Goal: Transaction & Acquisition: Purchase product/service

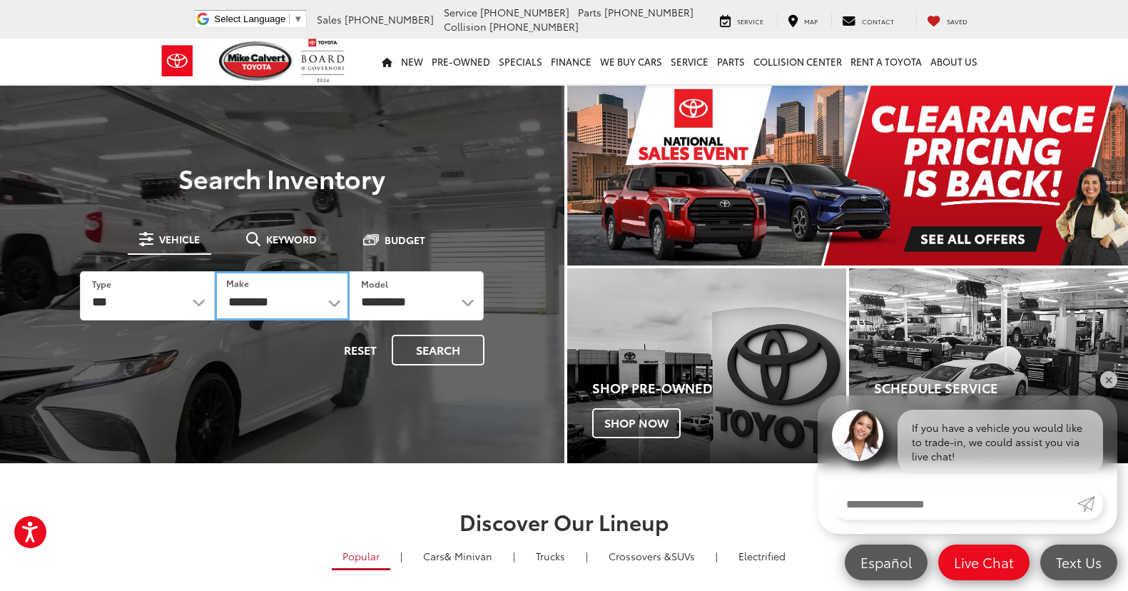
click at [256, 299] on select "**********" at bounding box center [282, 295] width 135 height 49
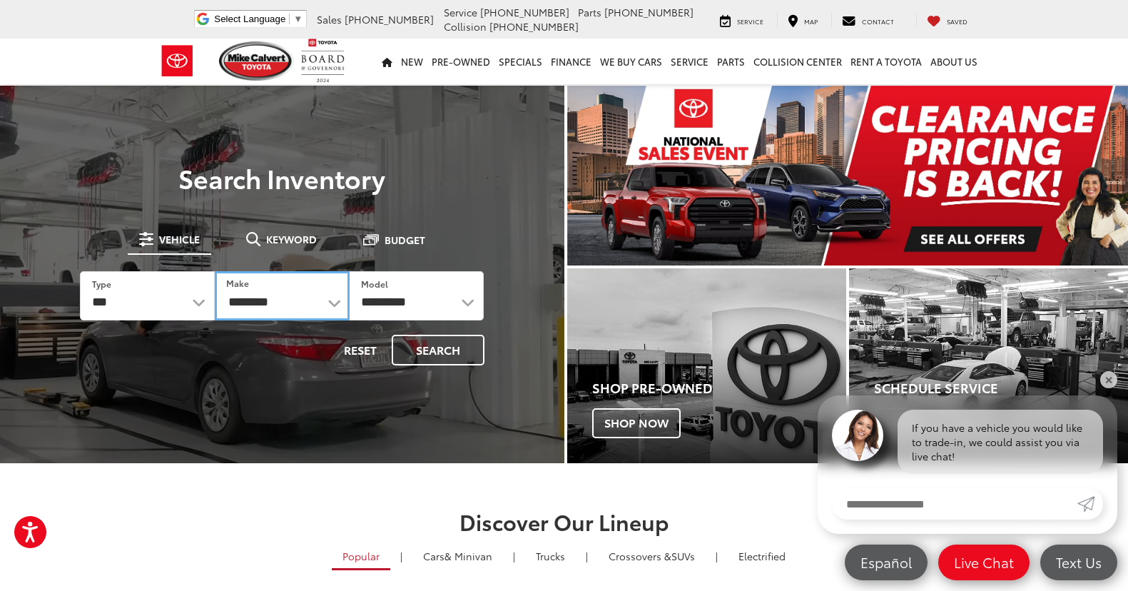
select select "******"
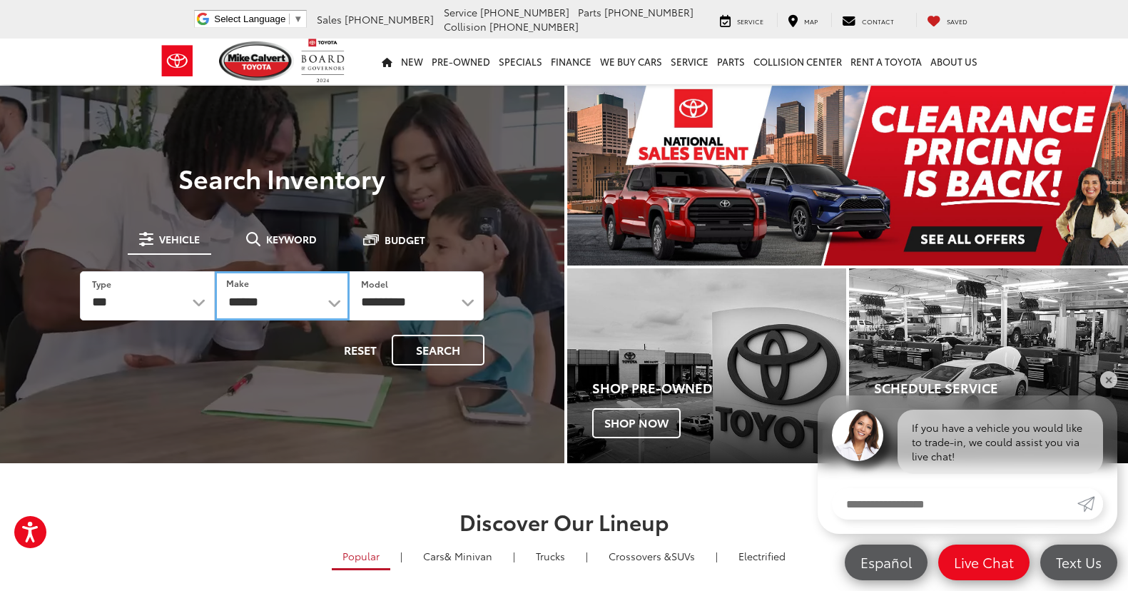
click at [215, 271] on select "**********" at bounding box center [282, 295] width 135 height 49
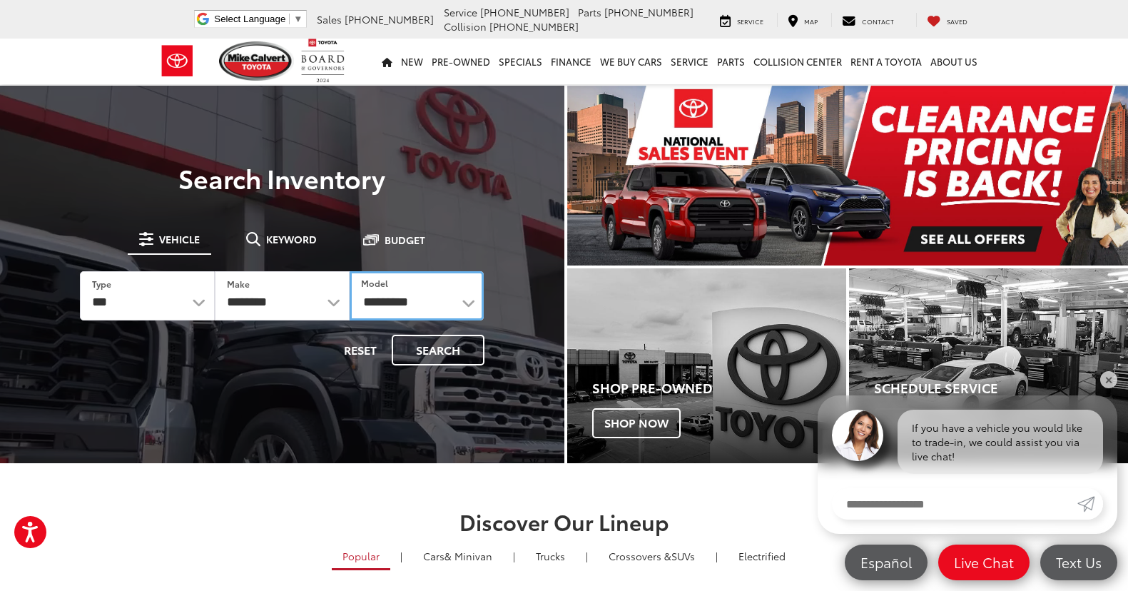
click at [420, 312] on select "**********" at bounding box center [417, 295] width 135 height 49
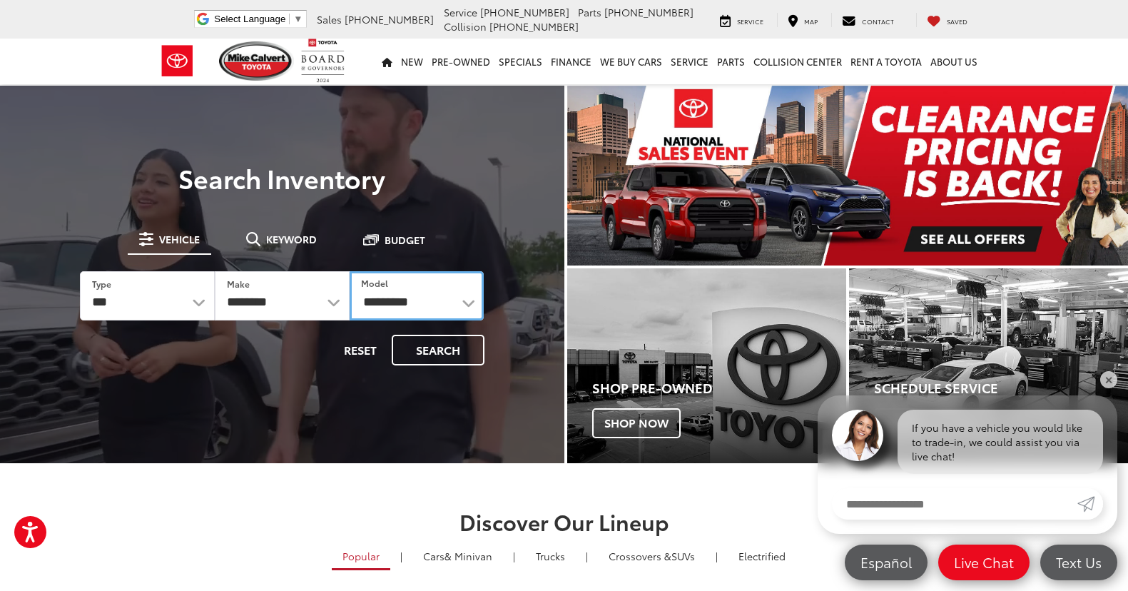
select select "****"
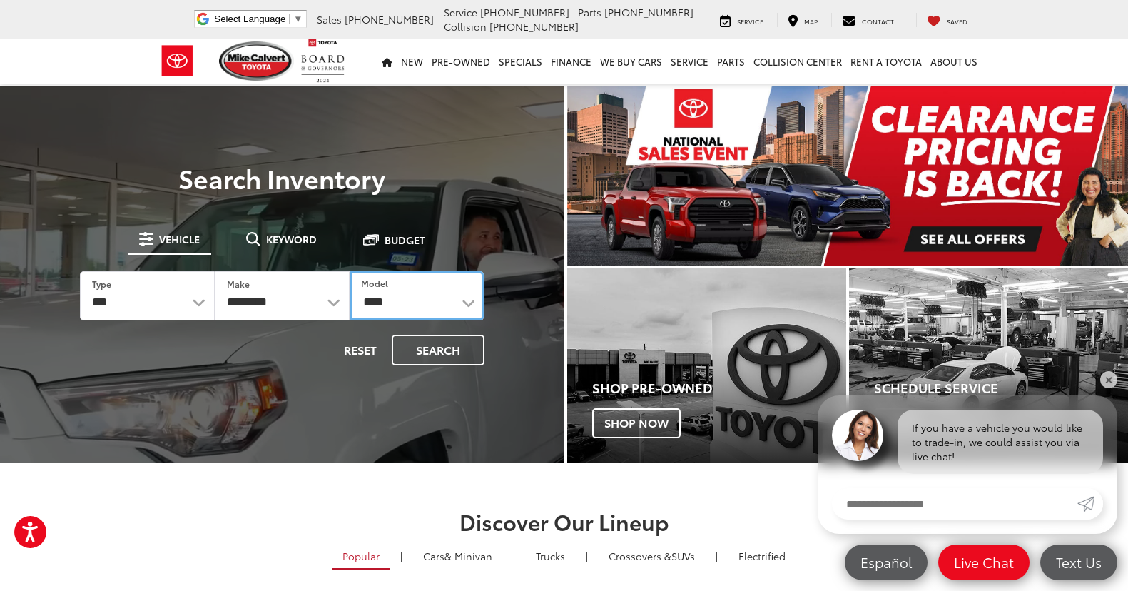
click at [350, 271] on select "**********" at bounding box center [417, 295] width 135 height 49
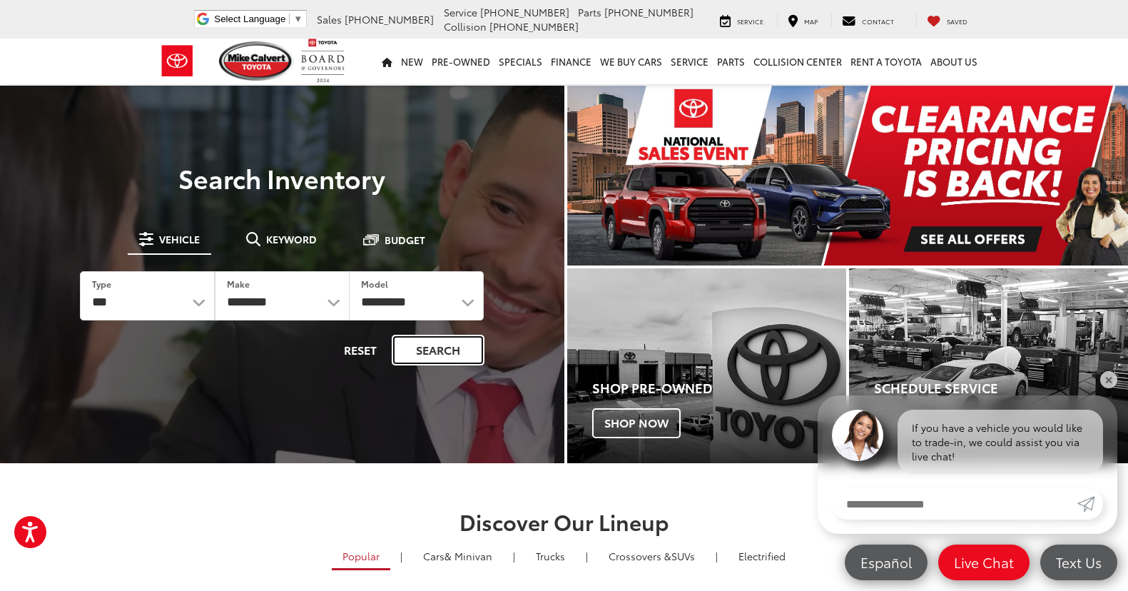
click at [432, 347] on button "Search" at bounding box center [438, 350] width 93 height 31
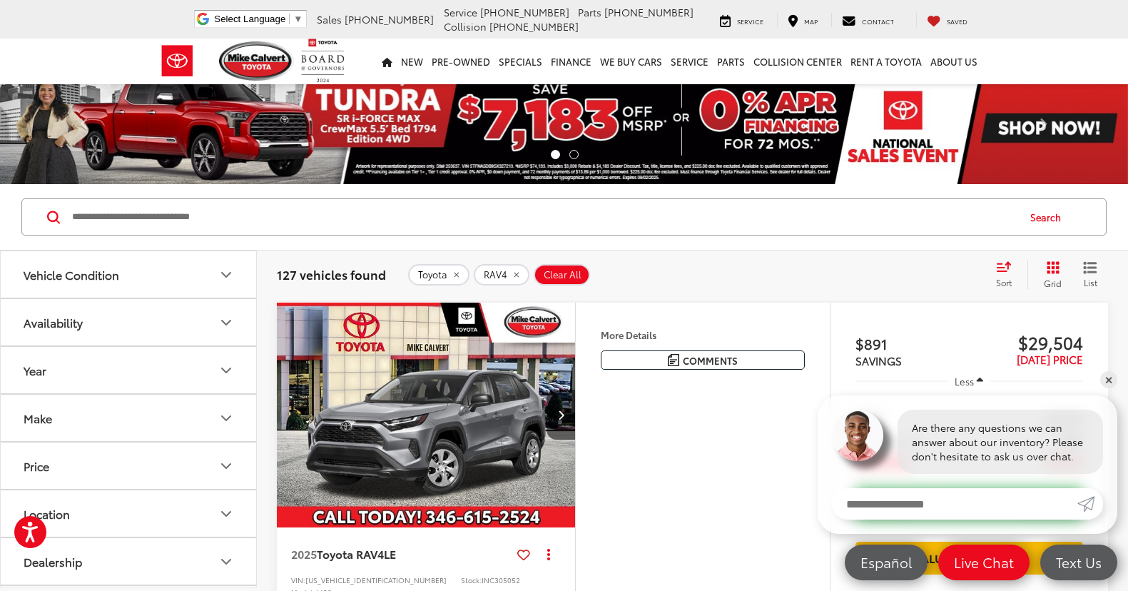
click at [74, 418] on button "Make" at bounding box center [129, 418] width 257 height 46
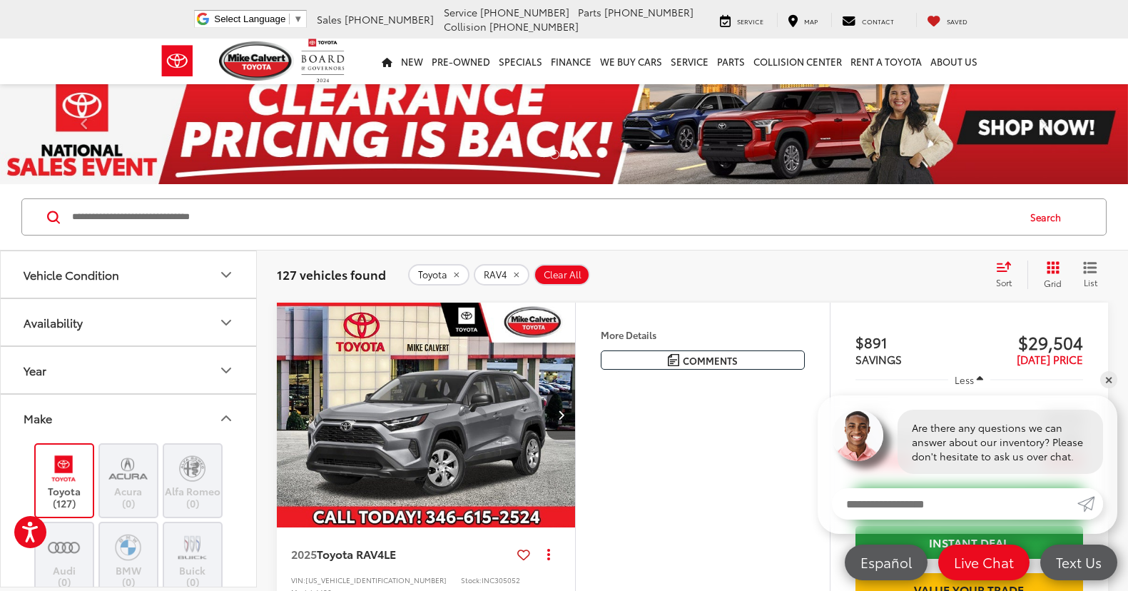
click at [78, 413] on button "Make" at bounding box center [129, 418] width 257 height 46
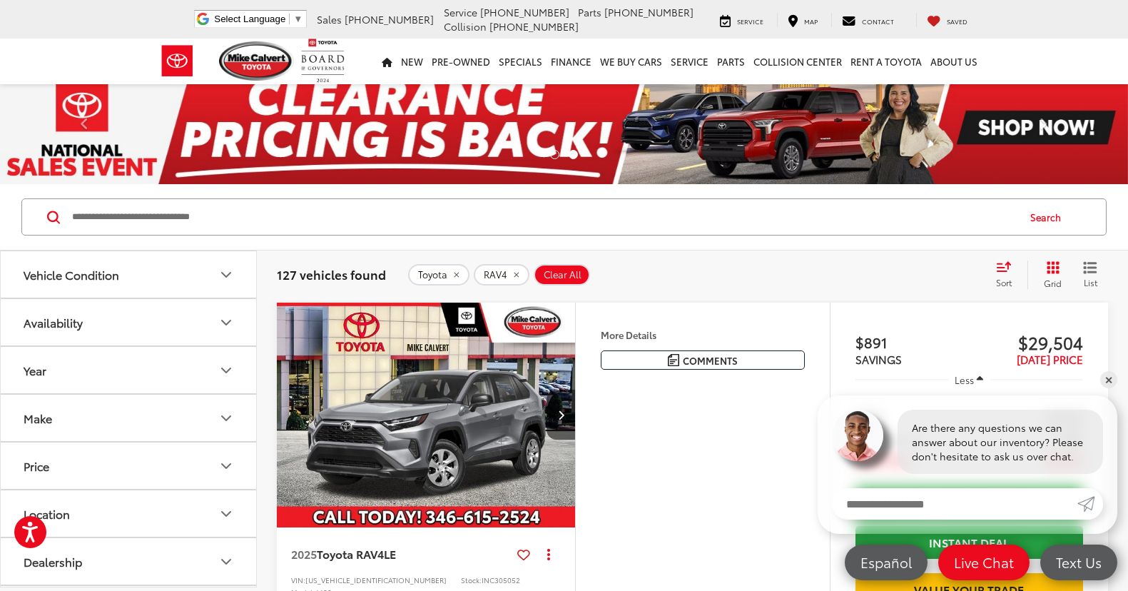
click at [35, 372] on div "Year" at bounding box center [35, 370] width 23 height 14
click at [103, 280] on div "Vehicle Condition" at bounding box center [72, 275] width 96 height 14
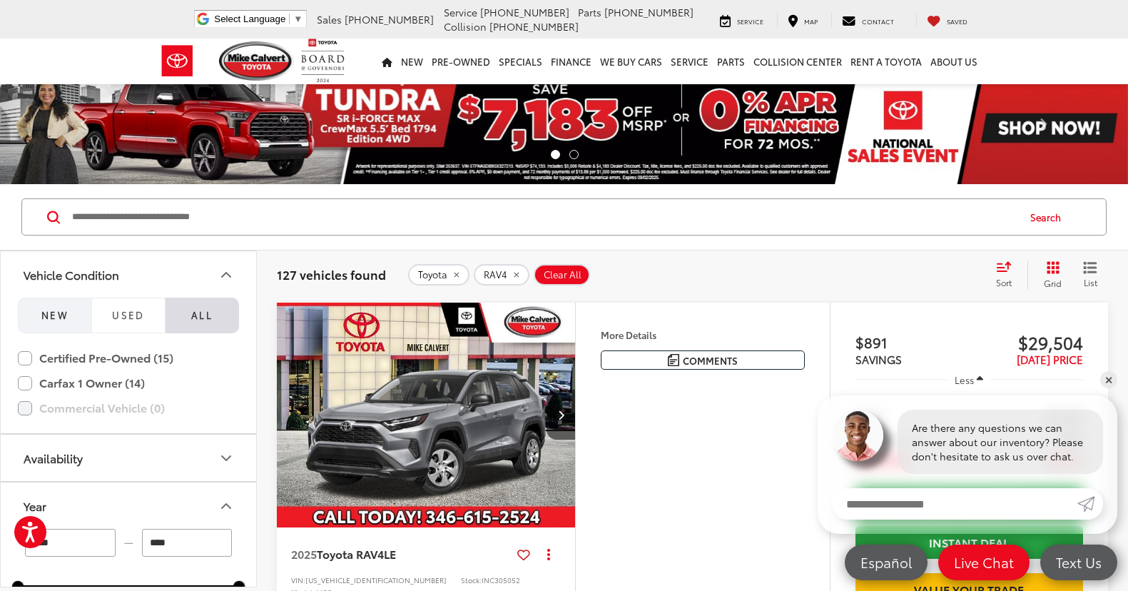
click at [71, 319] on button "NEW" at bounding box center [55, 316] width 74 height 36
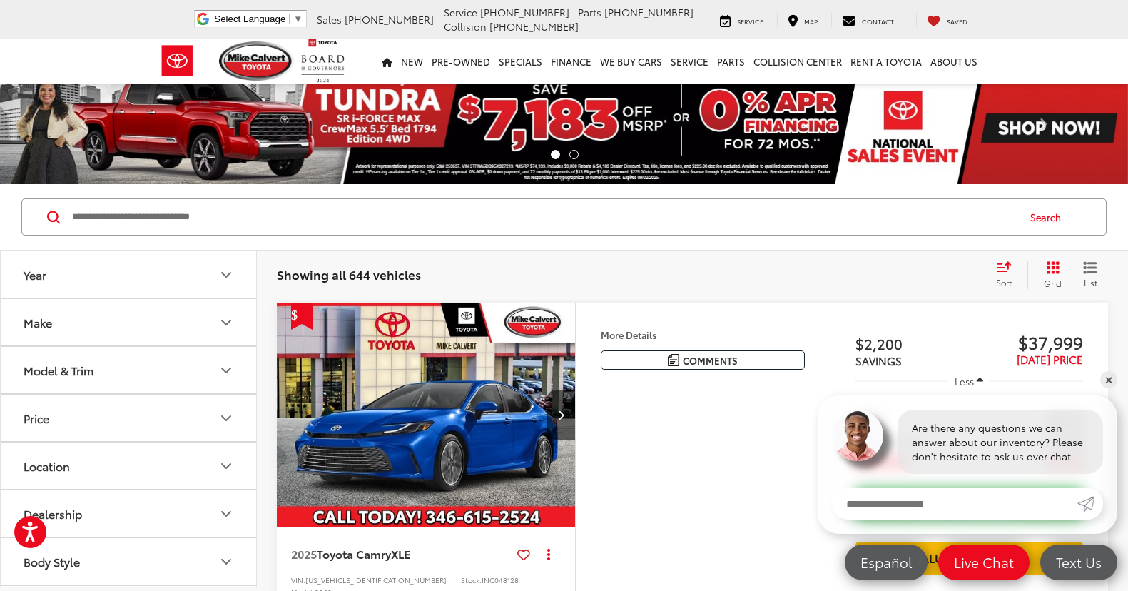
click at [71, 366] on div "Model & Trim" at bounding box center [59, 370] width 70 height 14
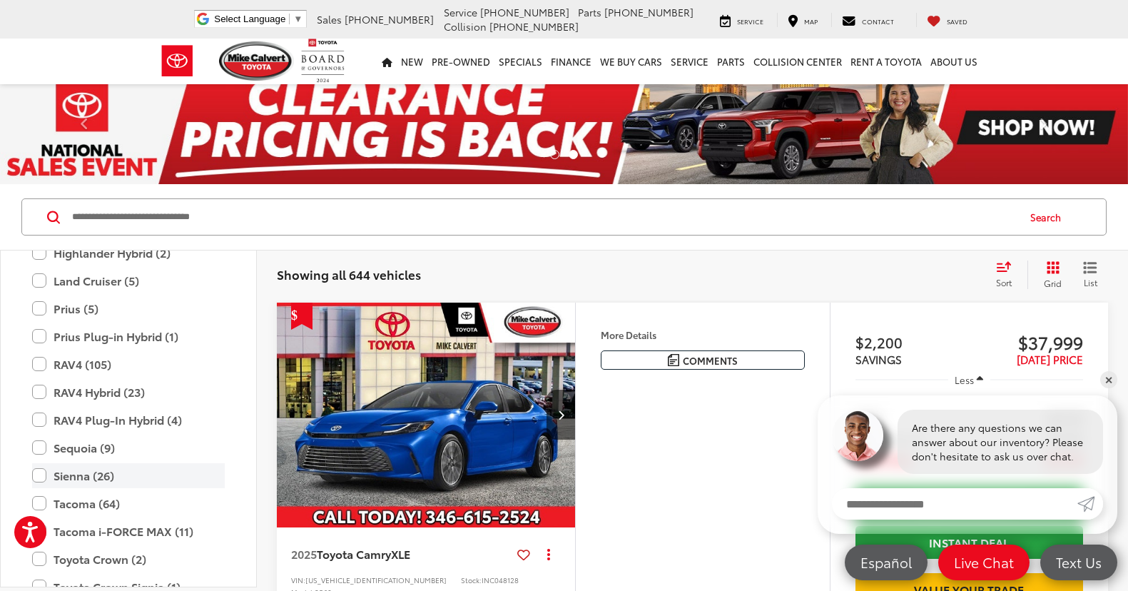
scroll to position [634, 0]
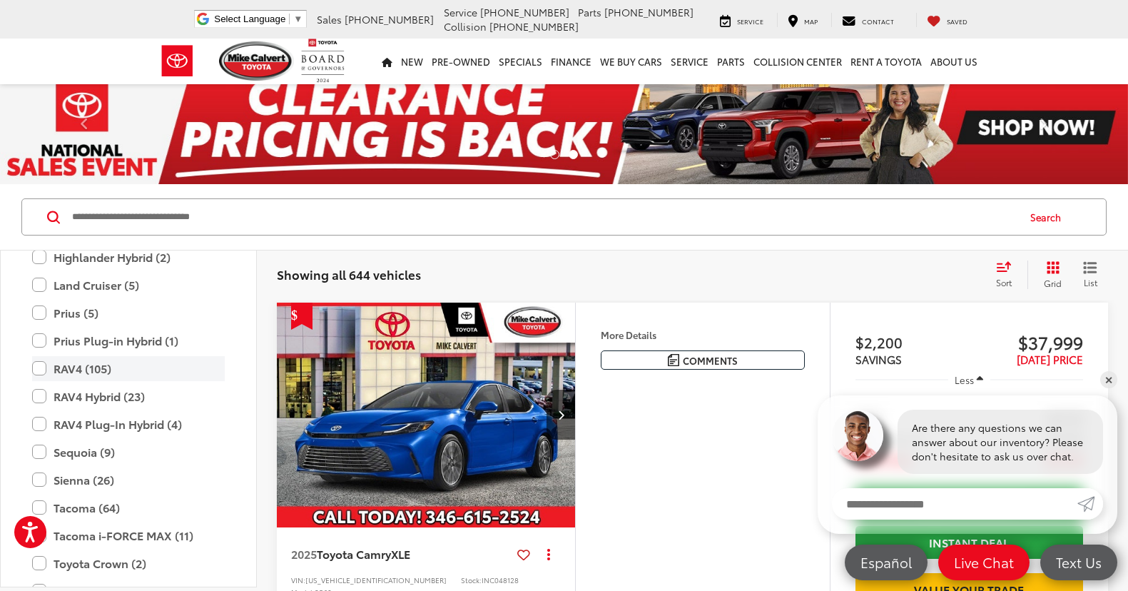
click at [38, 365] on label "RAV4 (105)" at bounding box center [128, 368] width 193 height 25
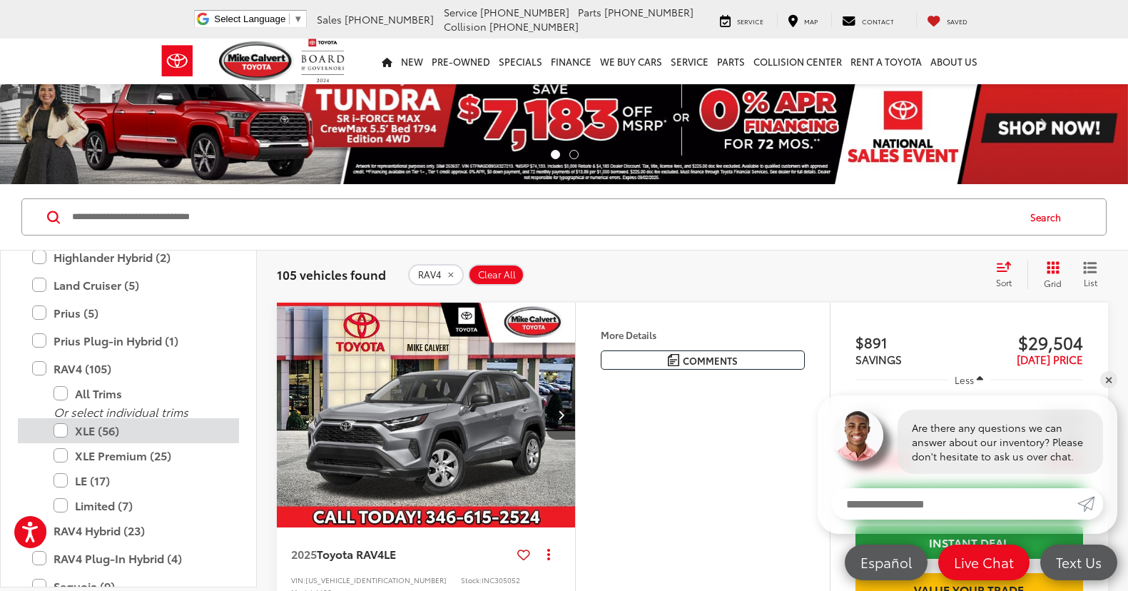
click at [63, 431] on label "XLE (56)" at bounding box center [139, 430] width 171 height 25
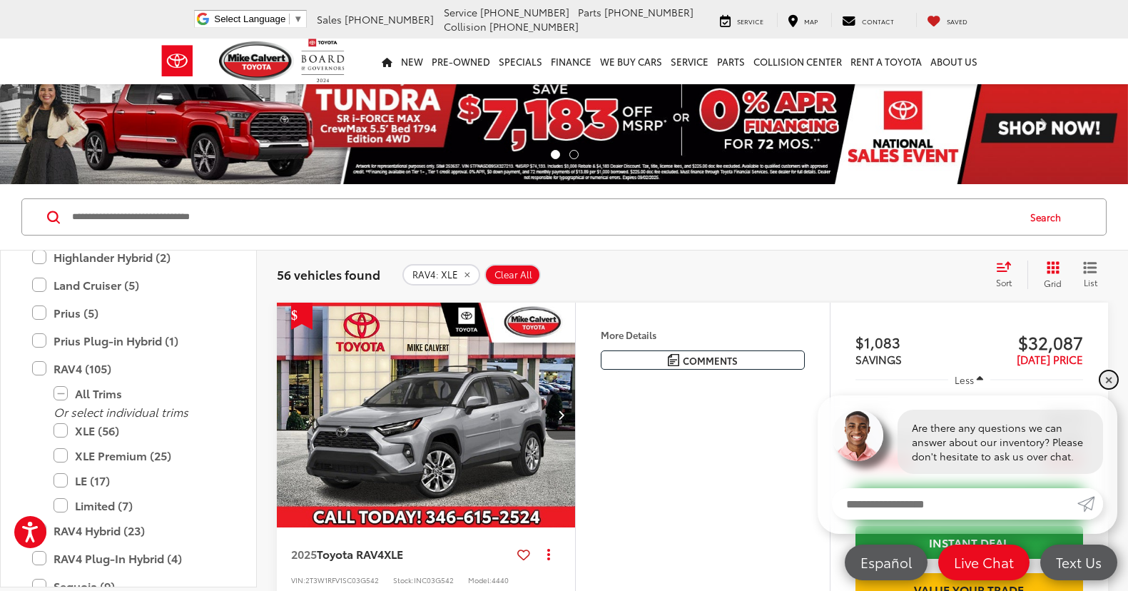
click at [1110, 377] on link "✕" at bounding box center [1108, 379] width 17 height 17
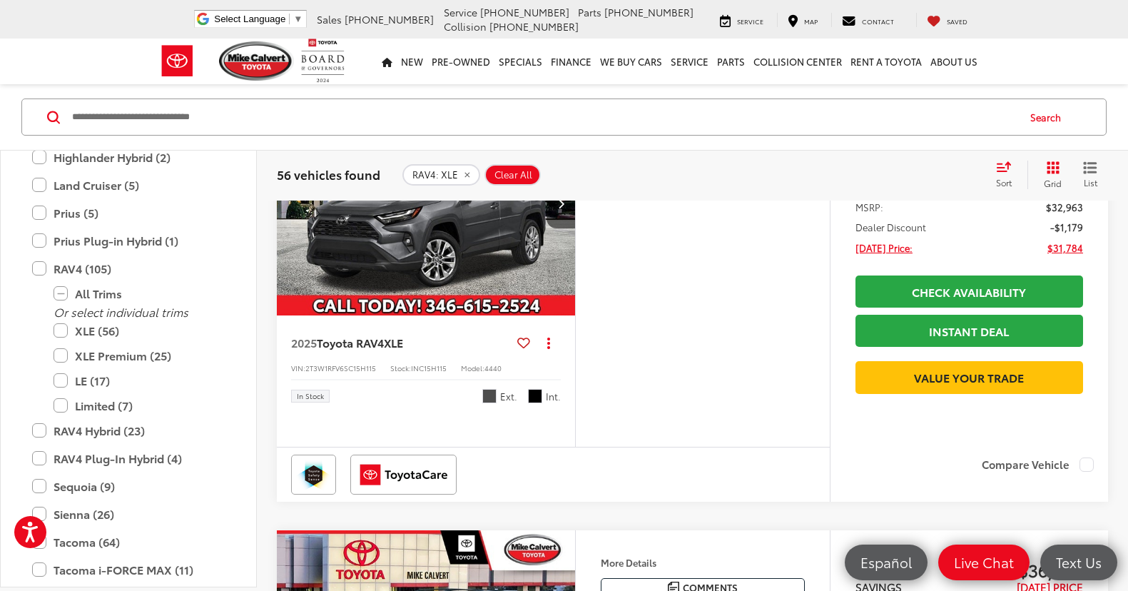
scroll to position [1499, 0]
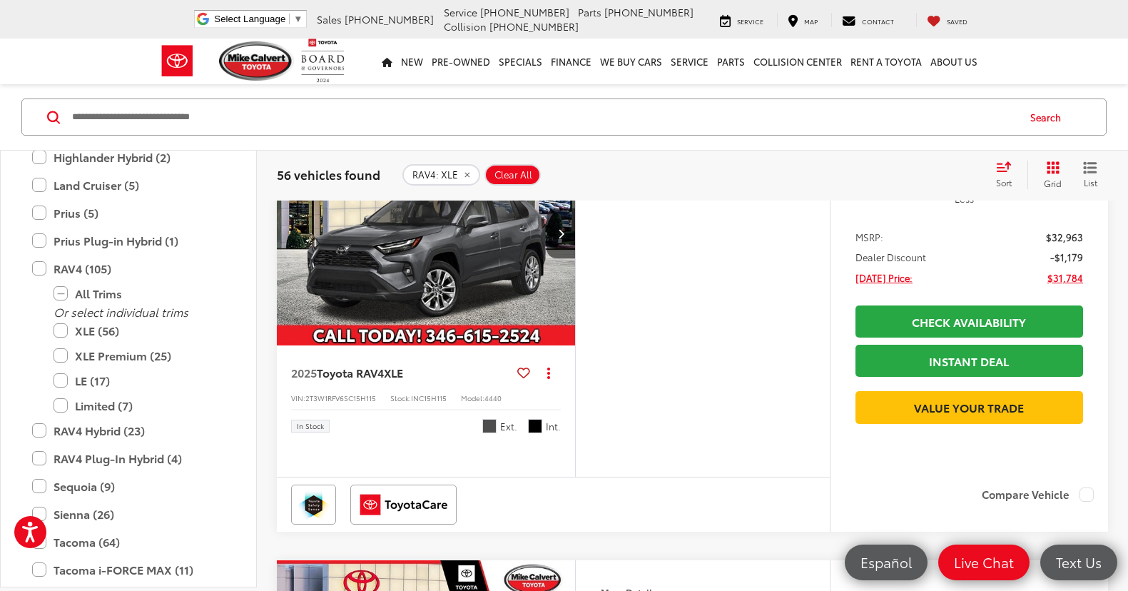
click at [400, 347] on img "2025 Toyota RAV4 XLE 0" at bounding box center [426, 234] width 300 height 226
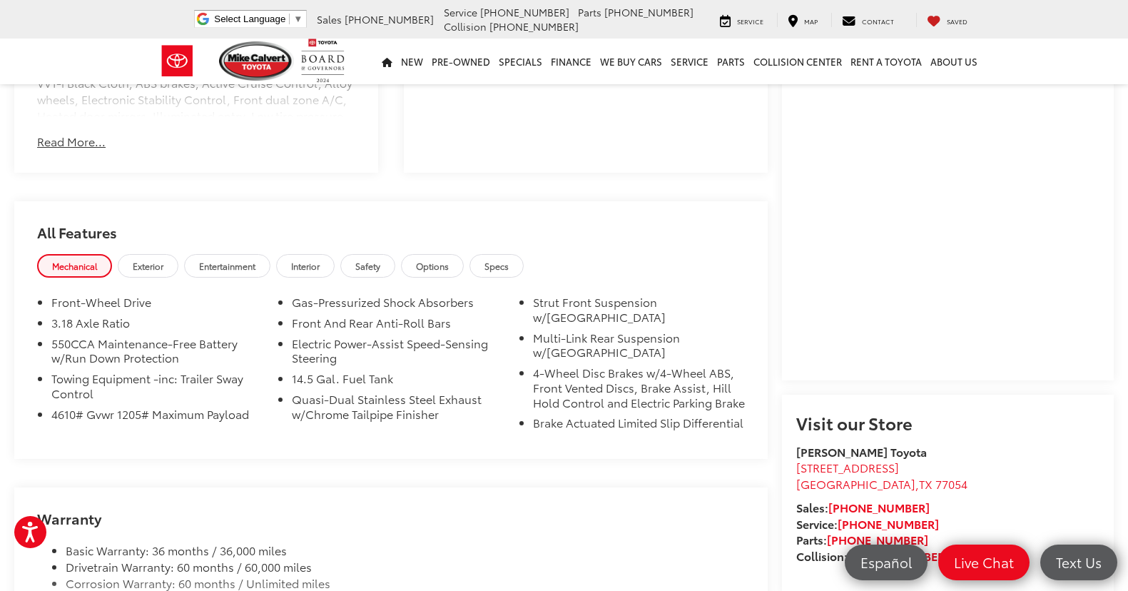
scroll to position [1028, 0]
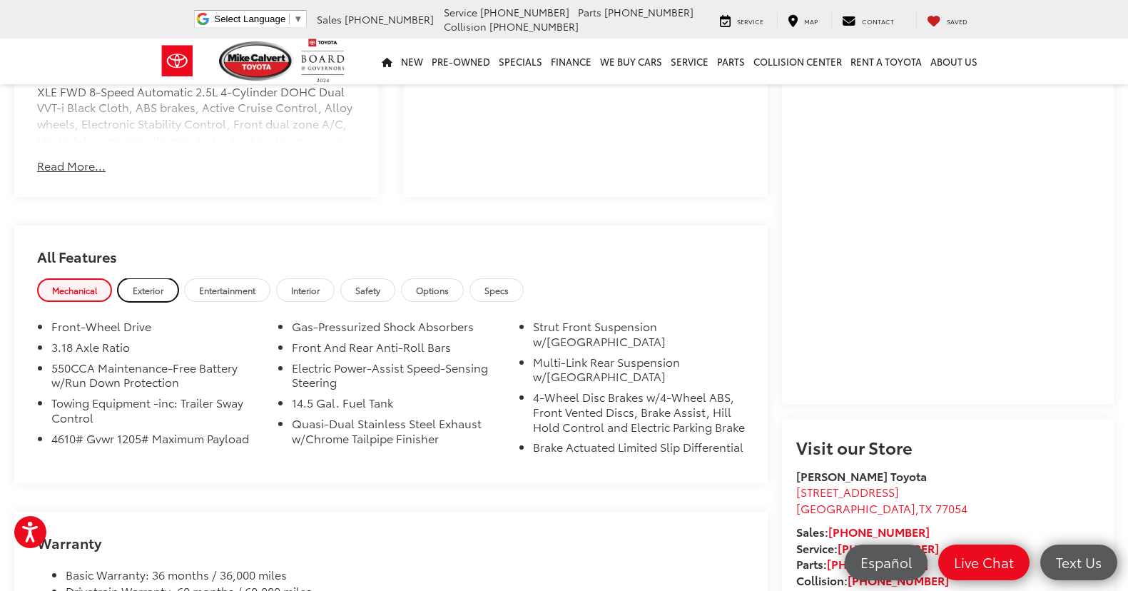
click at [141, 292] on span "Exterior" at bounding box center [148, 290] width 31 height 12
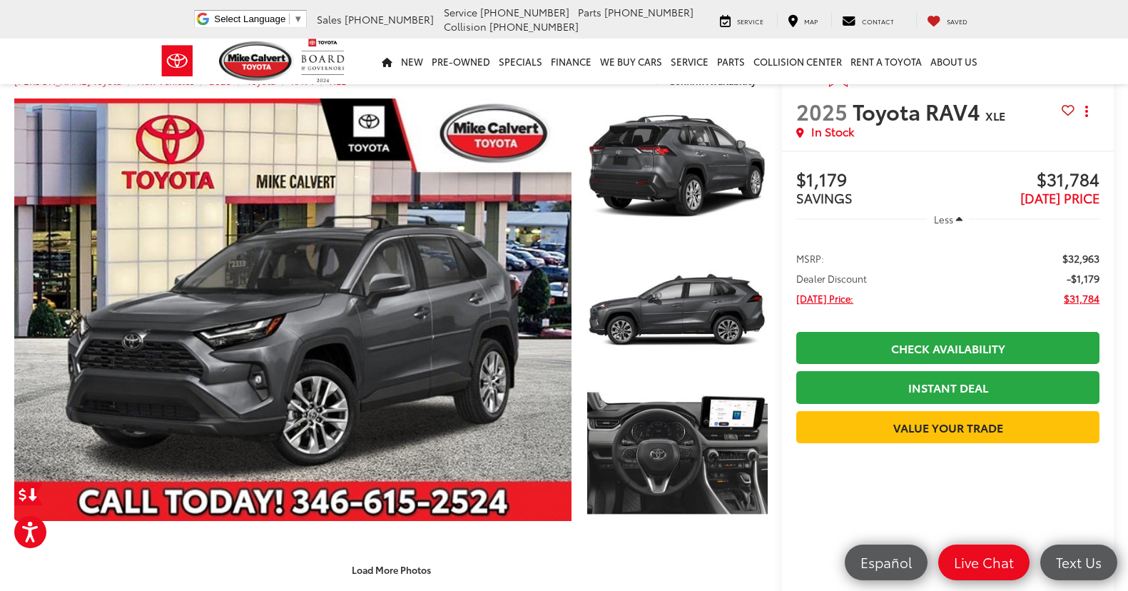
scroll to position [29, 0]
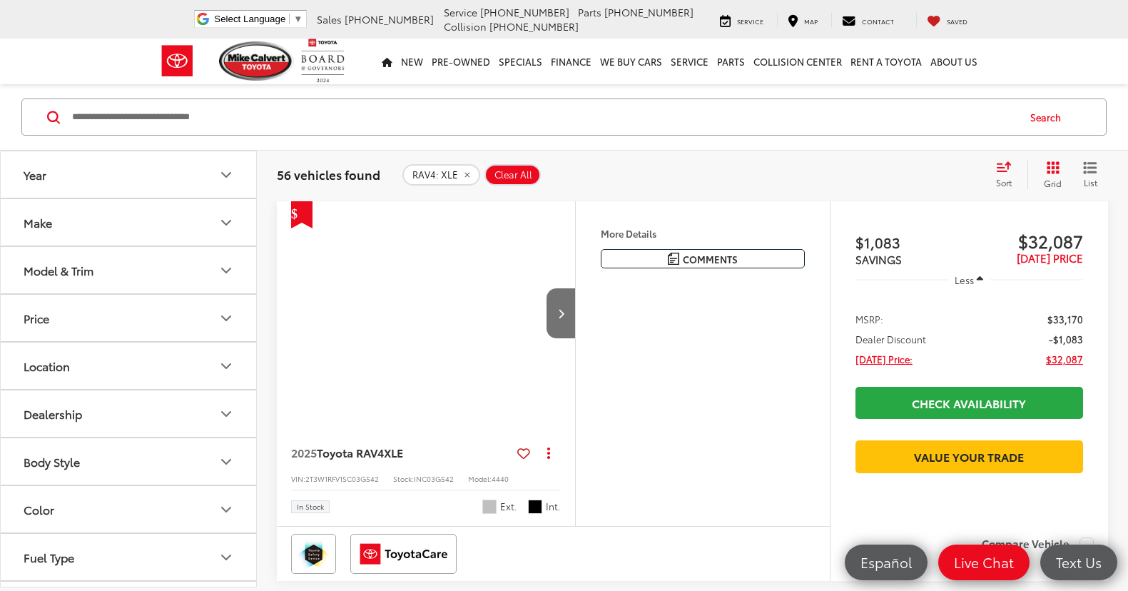
scroll to position [100, 0]
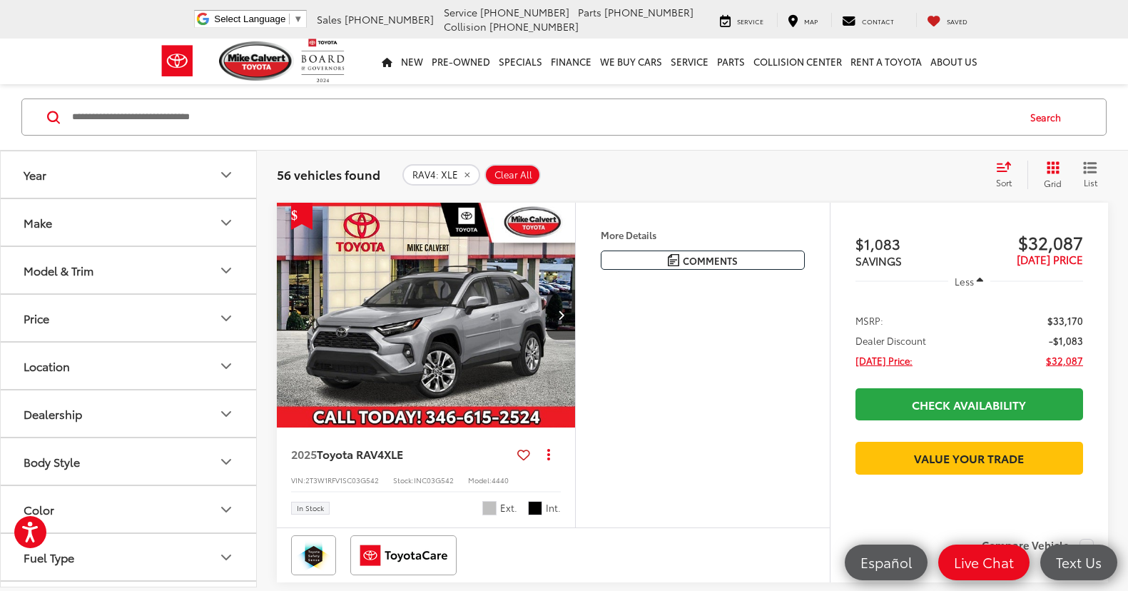
click at [462, 313] on img "2025 Toyota RAV4 XLE 0" at bounding box center [426, 316] width 300 height 226
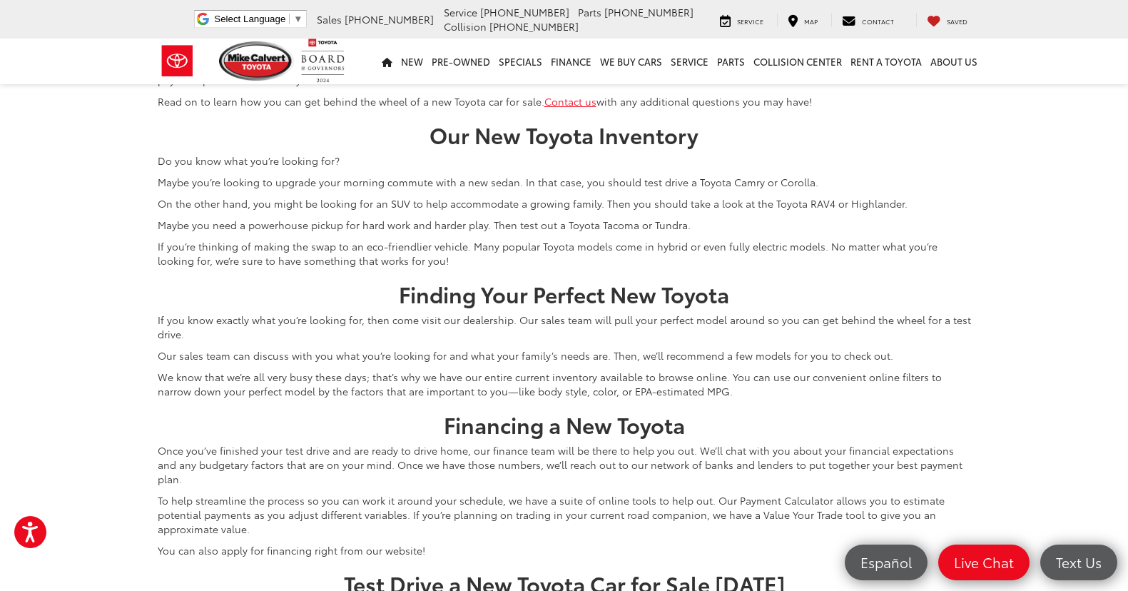
scroll to position [6374, 0]
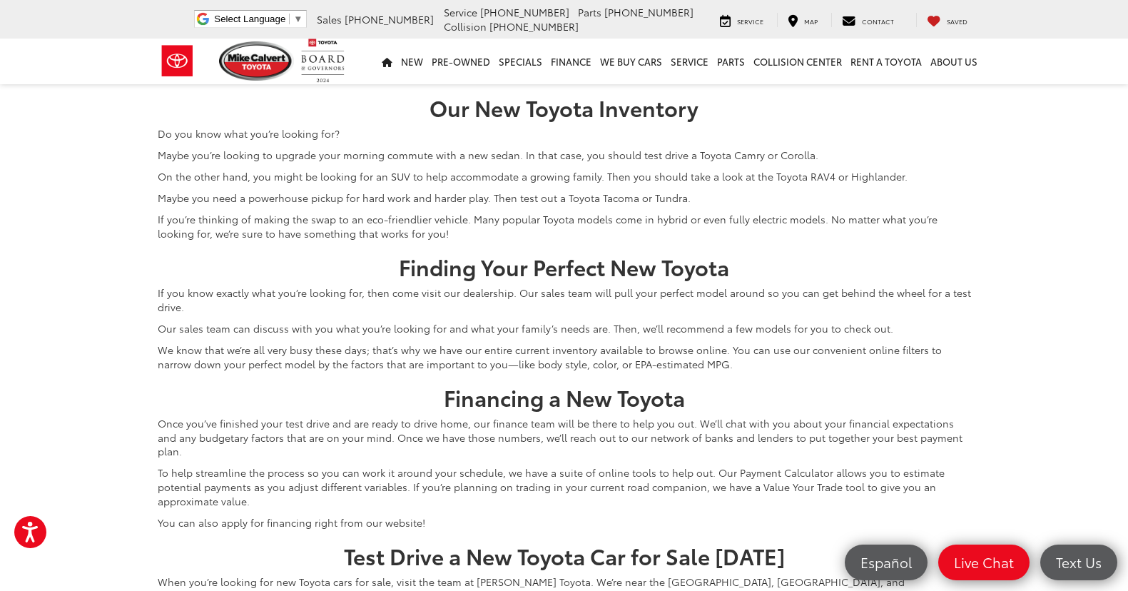
scroll to position [6737, 0]
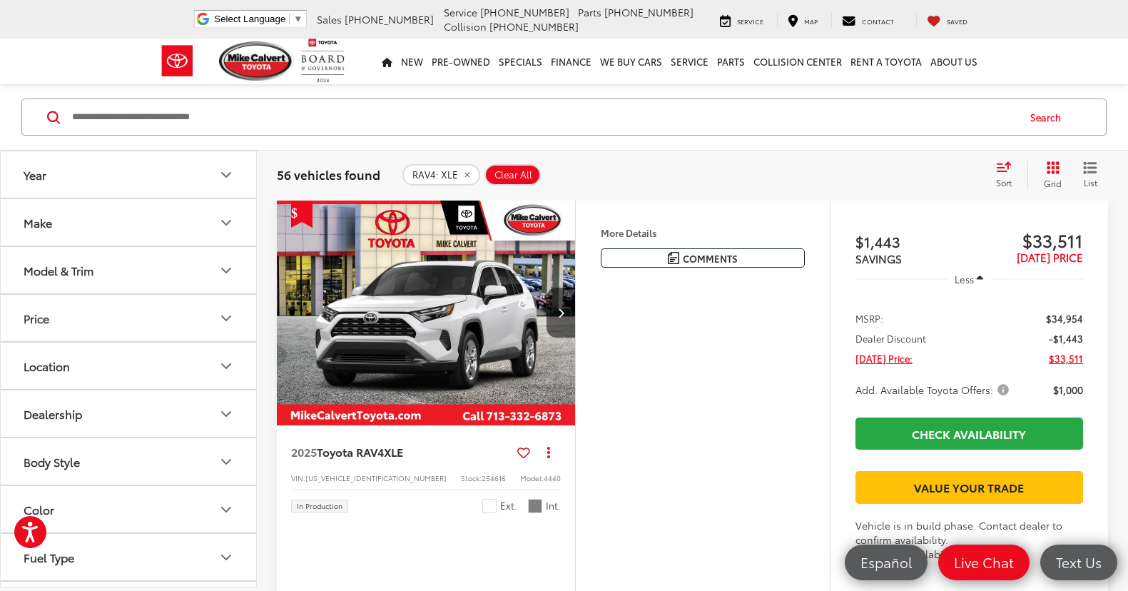
scroll to position [100, 0]
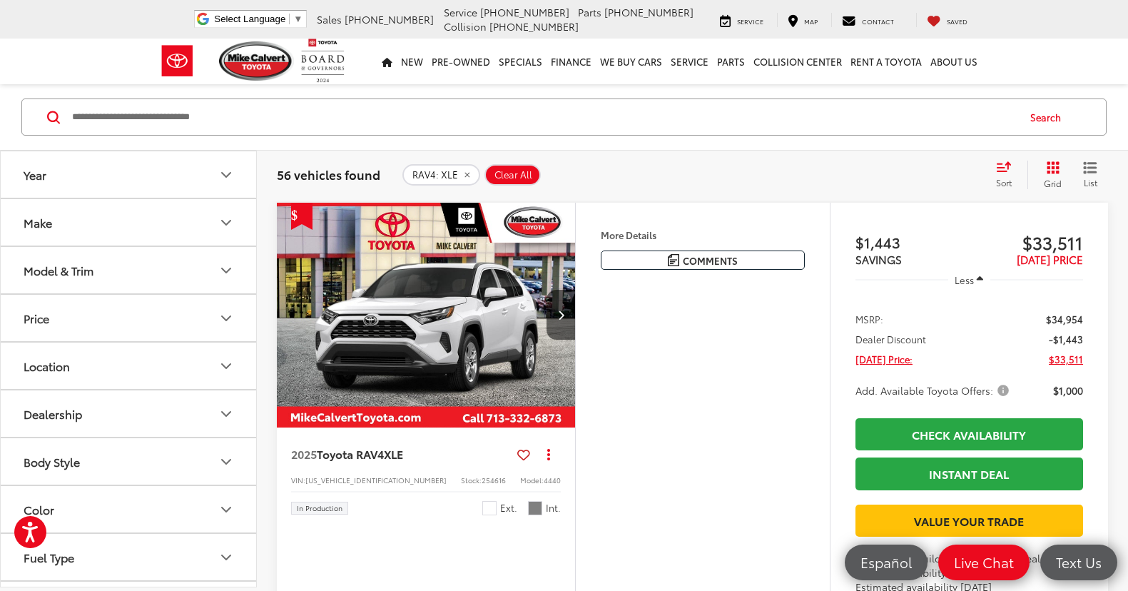
click at [425, 326] on img "2025 Toyota RAV4 XLE 0" at bounding box center [426, 316] width 300 height 226
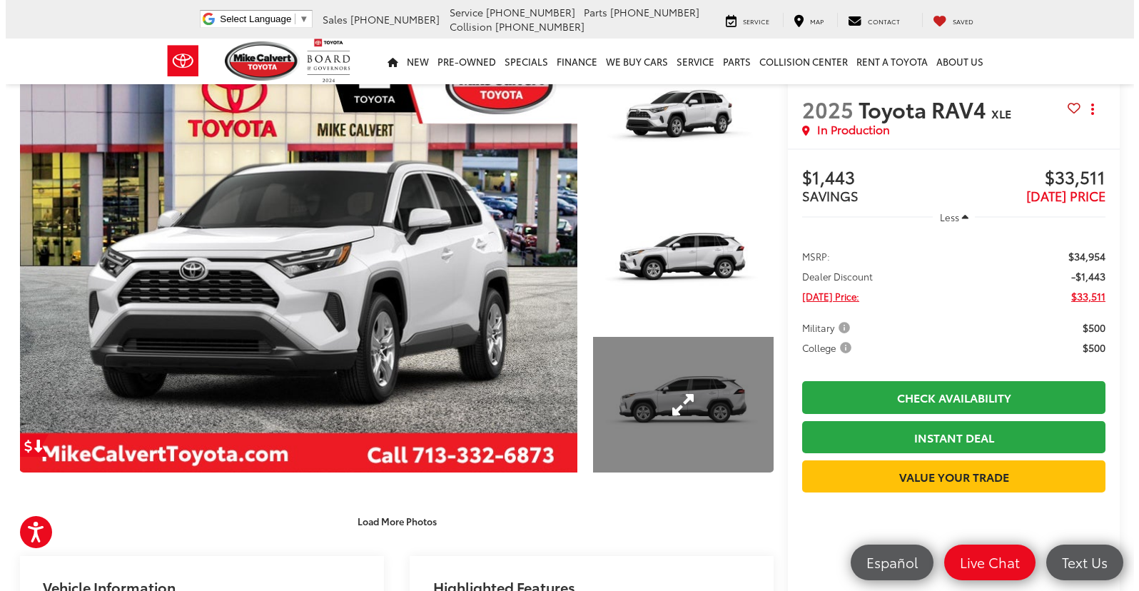
scroll to position [71, 0]
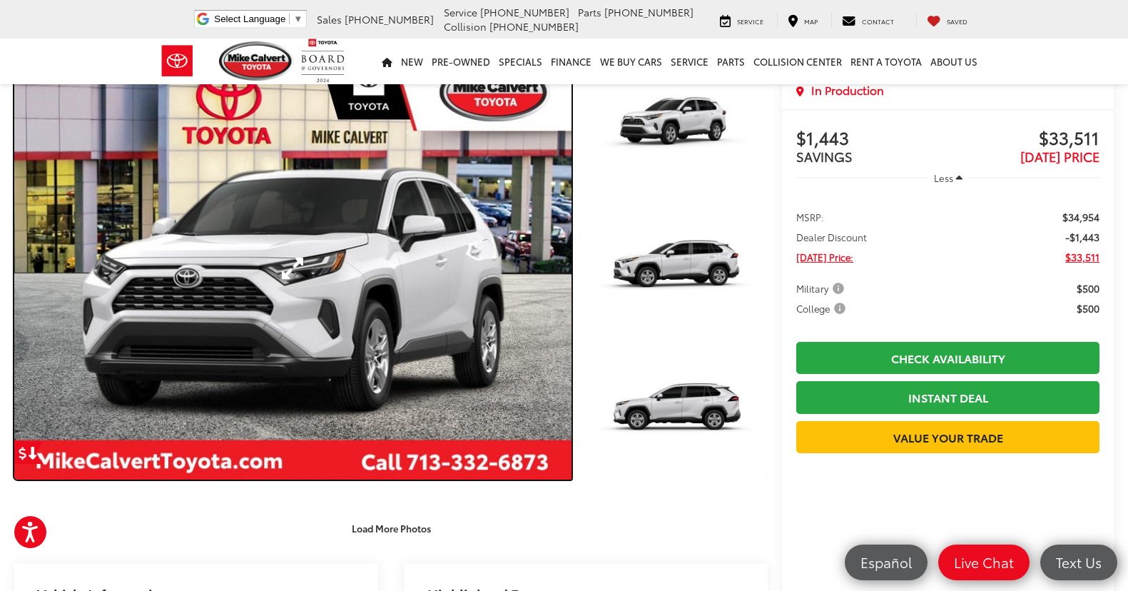
click at [454, 266] on link "Expand Photo 0" at bounding box center [292, 268] width 557 height 422
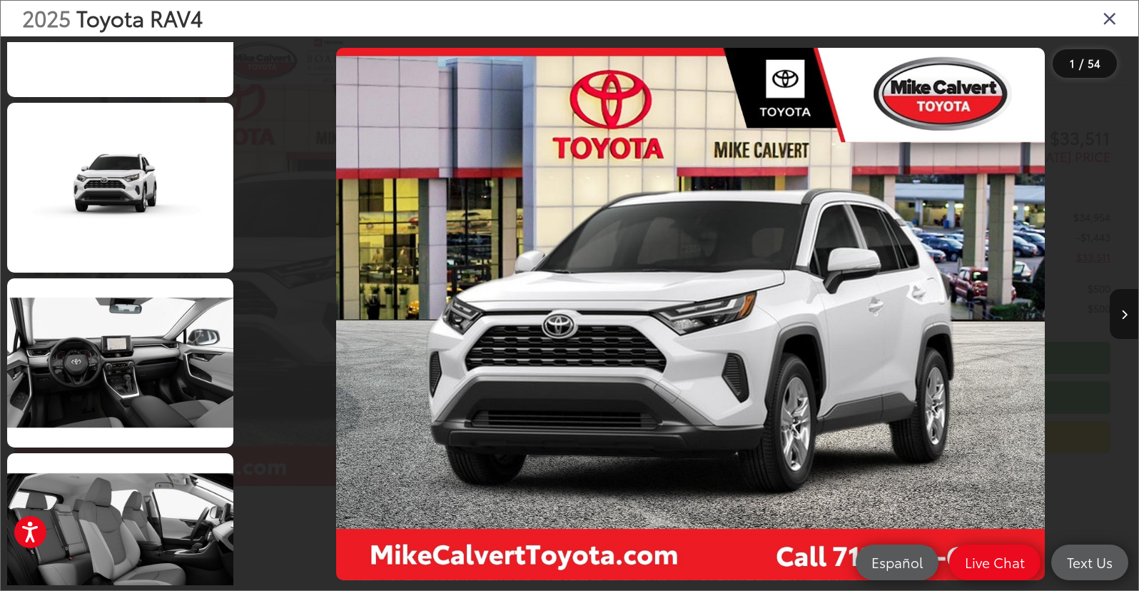
scroll to position [3069, 0]
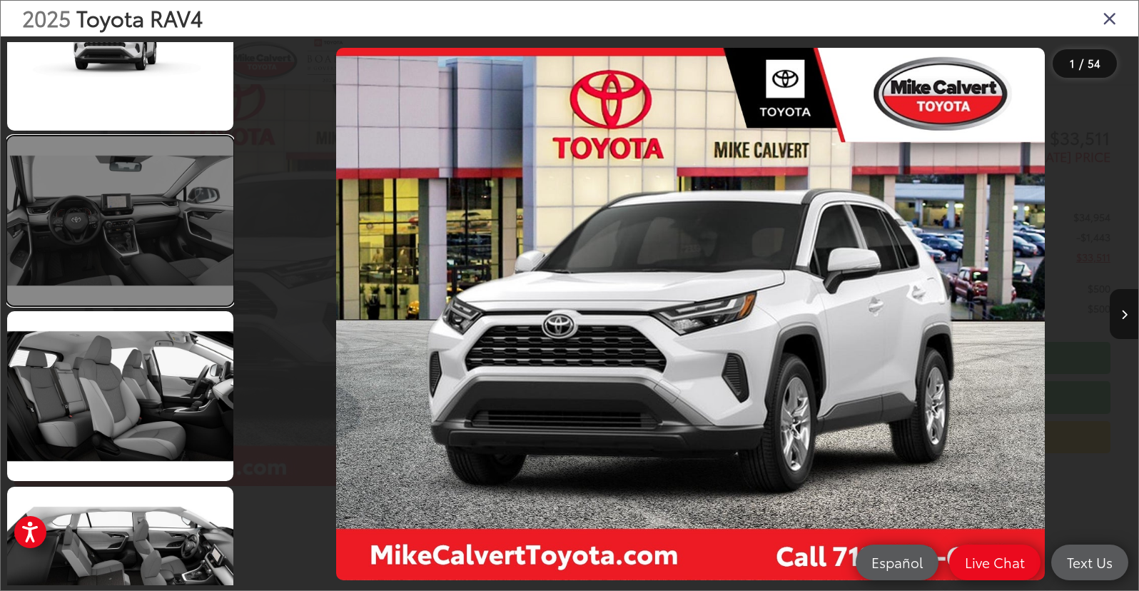
click at [126, 243] on link at bounding box center [120, 221] width 226 height 170
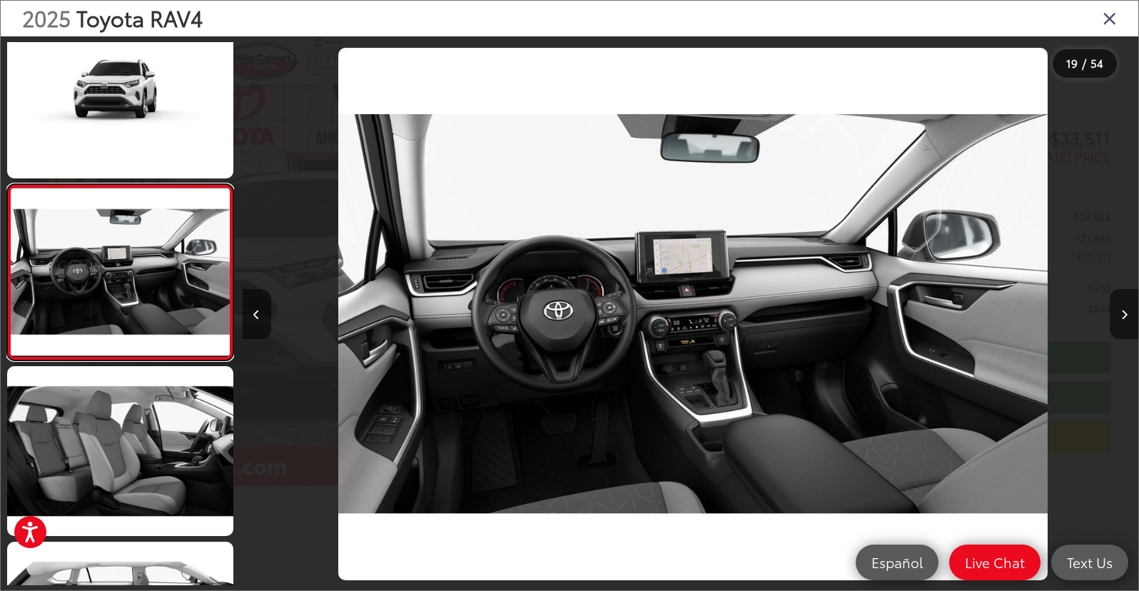
scroll to position [0, 16125]
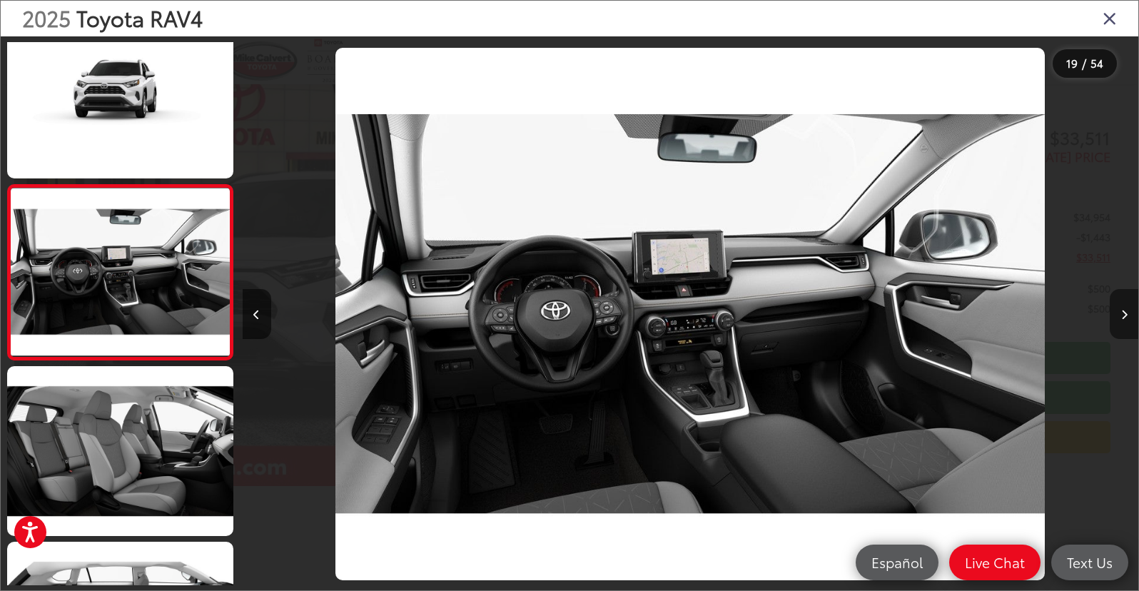
click at [1125, 315] on icon "Next image" at bounding box center [1124, 315] width 6 height 10
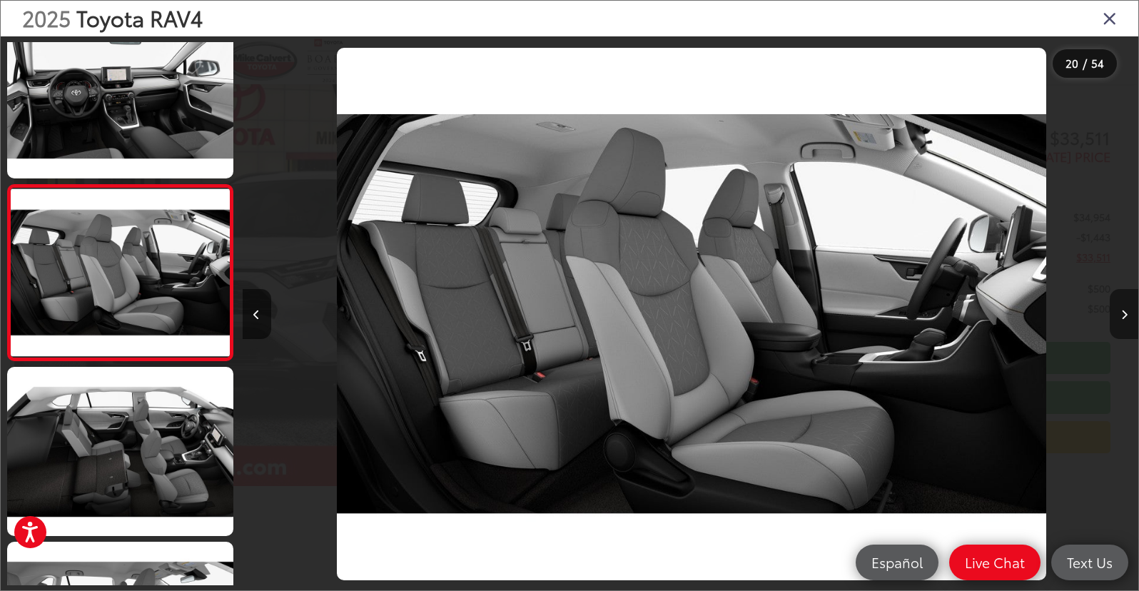
scroll to position [0, 17020]
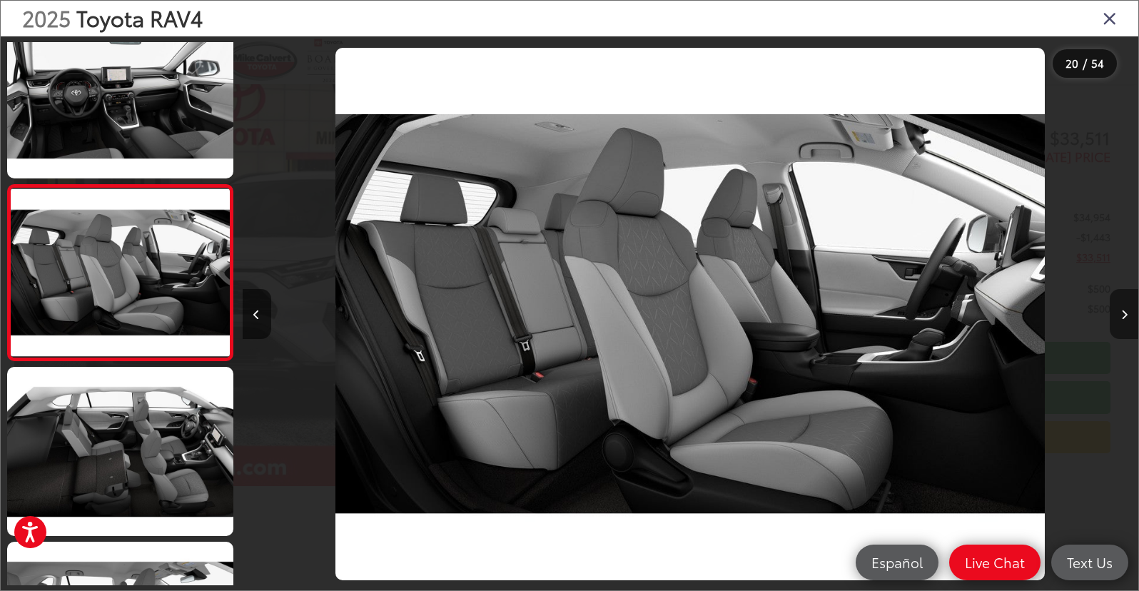
click at [1125, 316] on icon "Next image" at bounding box center [1124, 315] width 6 height 10
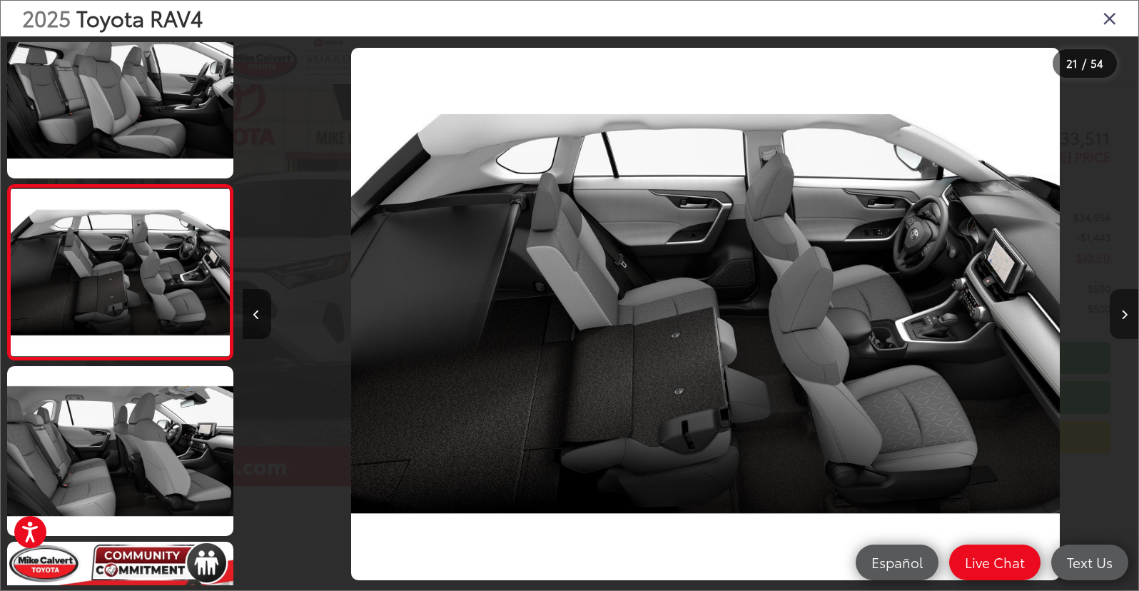
scroll to position [0, 17916]
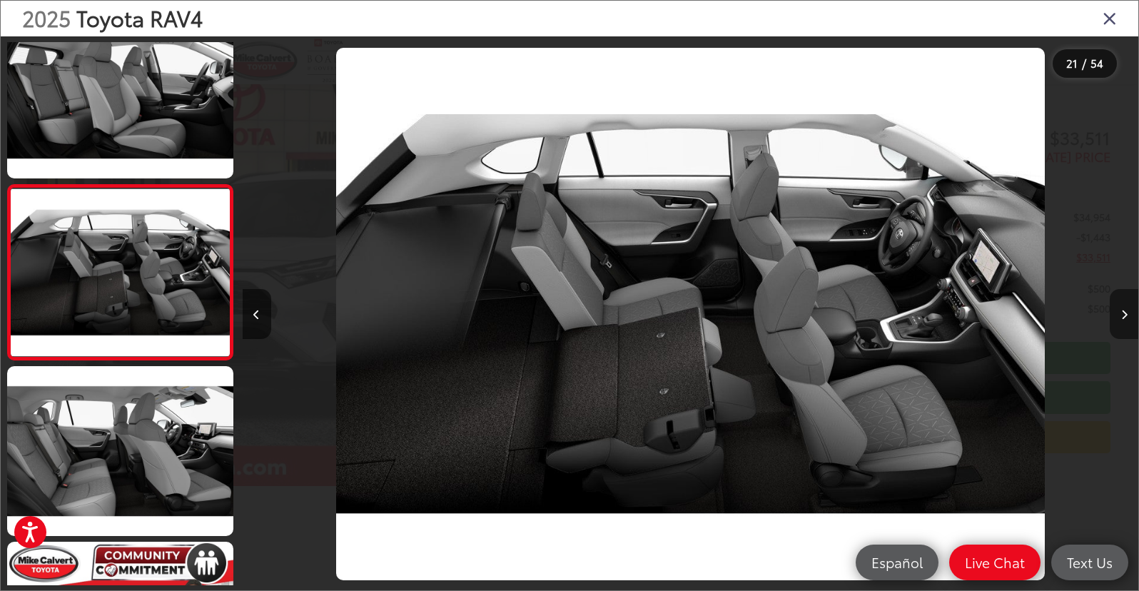
click at [1125, 316] on icon "Next image" at bounding box center [1124, 315] width 6 height 10
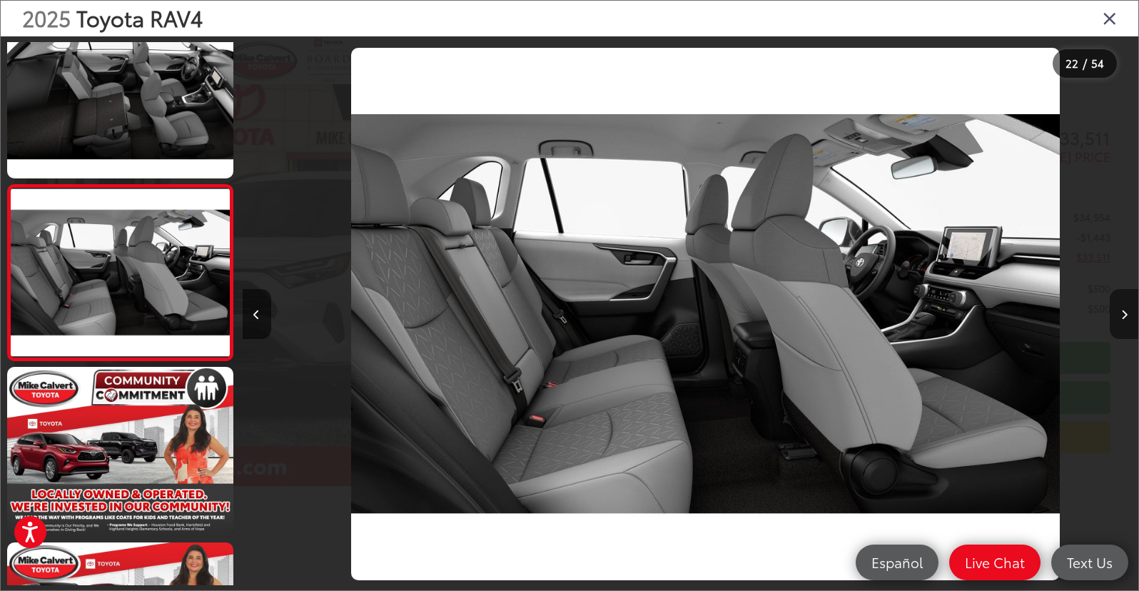
scroll to position [0, 18812]
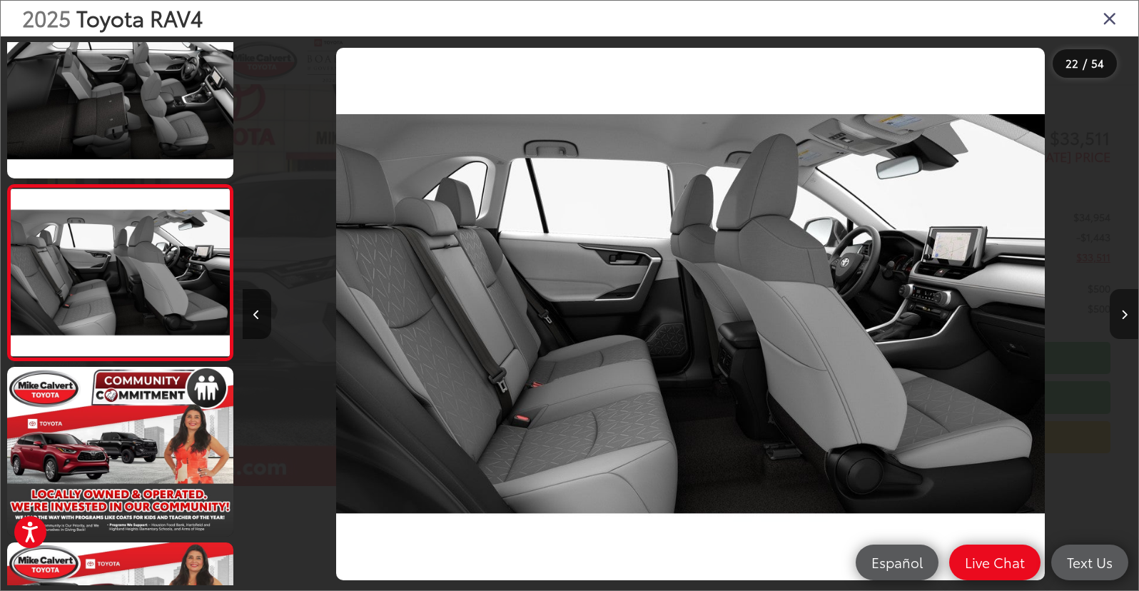
click at [1125, 316] on icon "Next image" at bounding box center [1124, 315] width 6 height 10
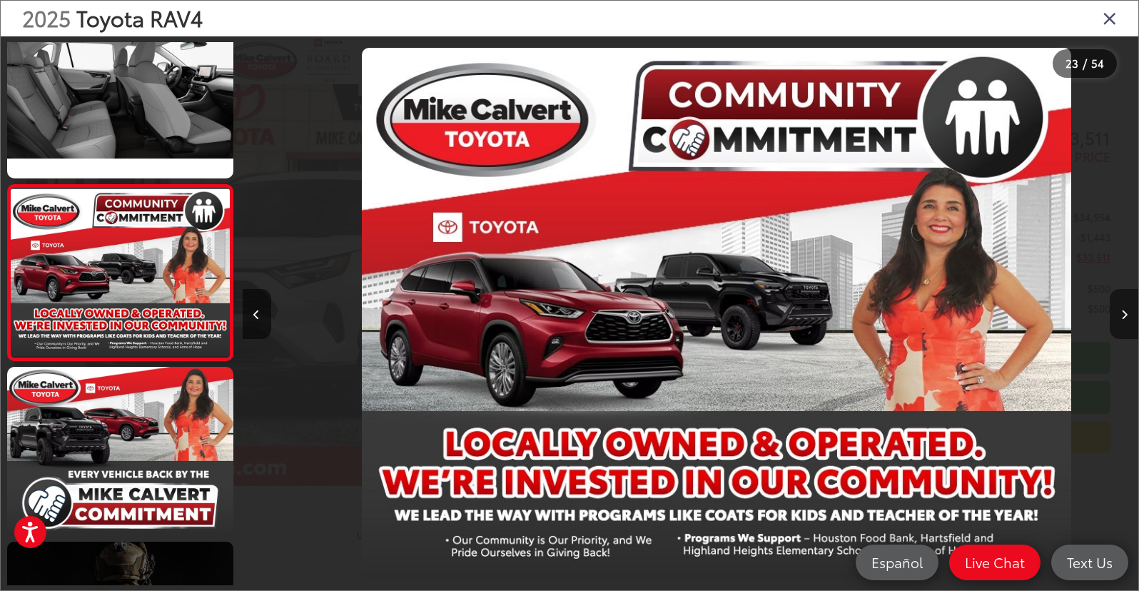
scroll to position [0, 19707]
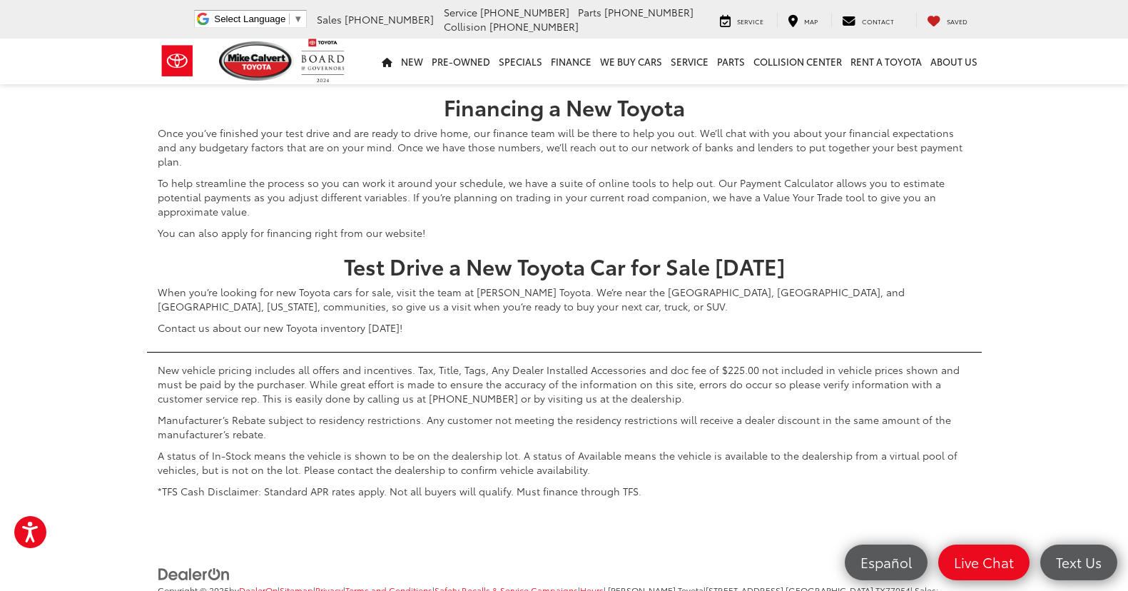
scroll to position [7023, 0]
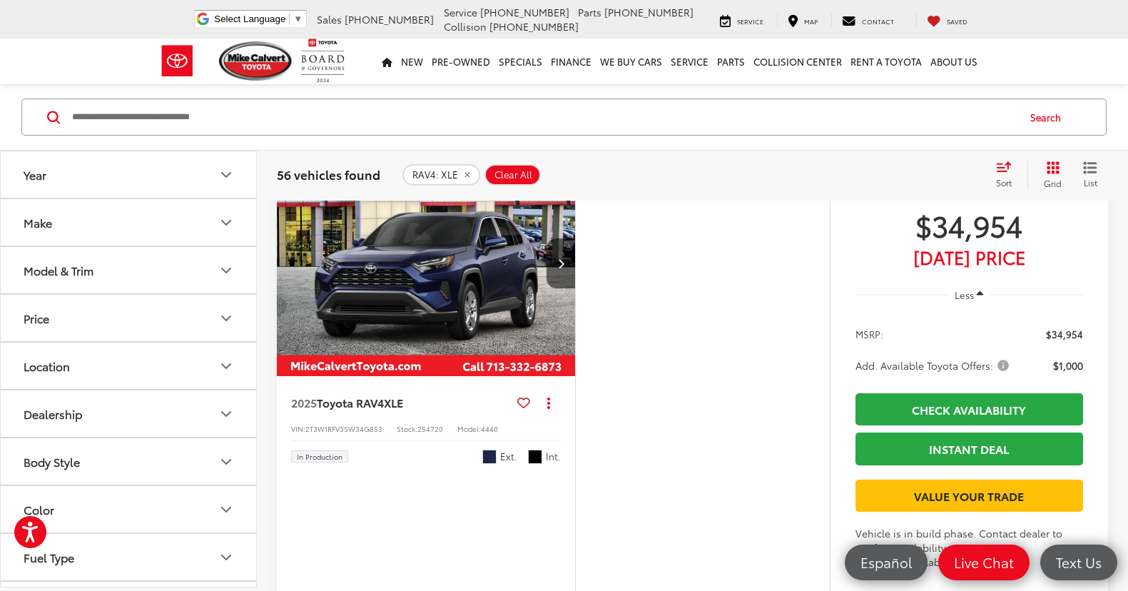
scroll to position [5952, 0]
